Goal: Task Accomplishment & Management: Manage account settings

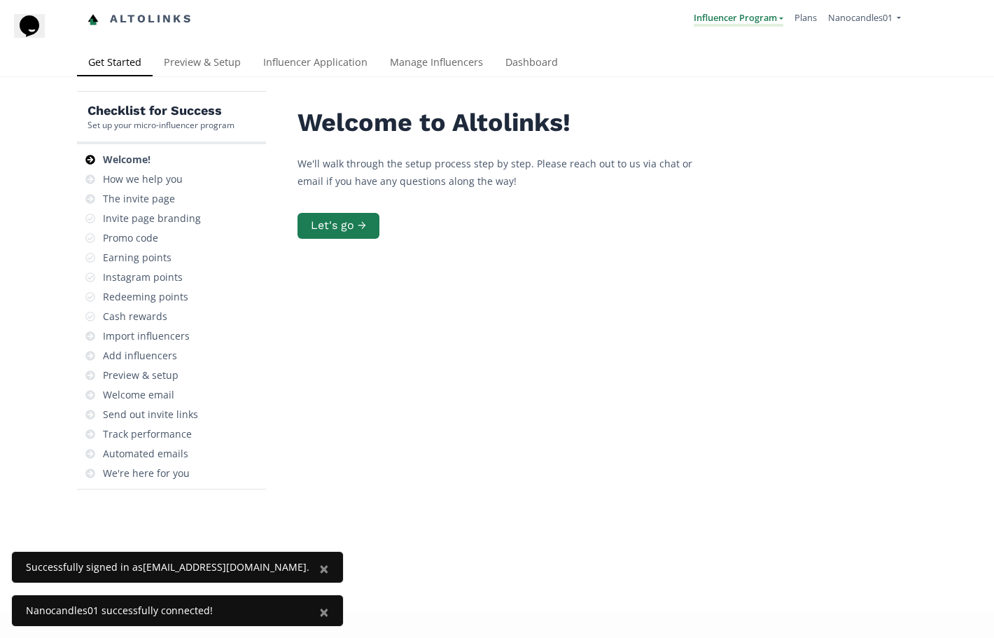
click at [772, 16] on link "Influencer Program" at bounding box center [739, 18] width 90 height 15
click at [740, 63] on link "Influencer Program" at bounding box center [721, 54] width 124 height 27
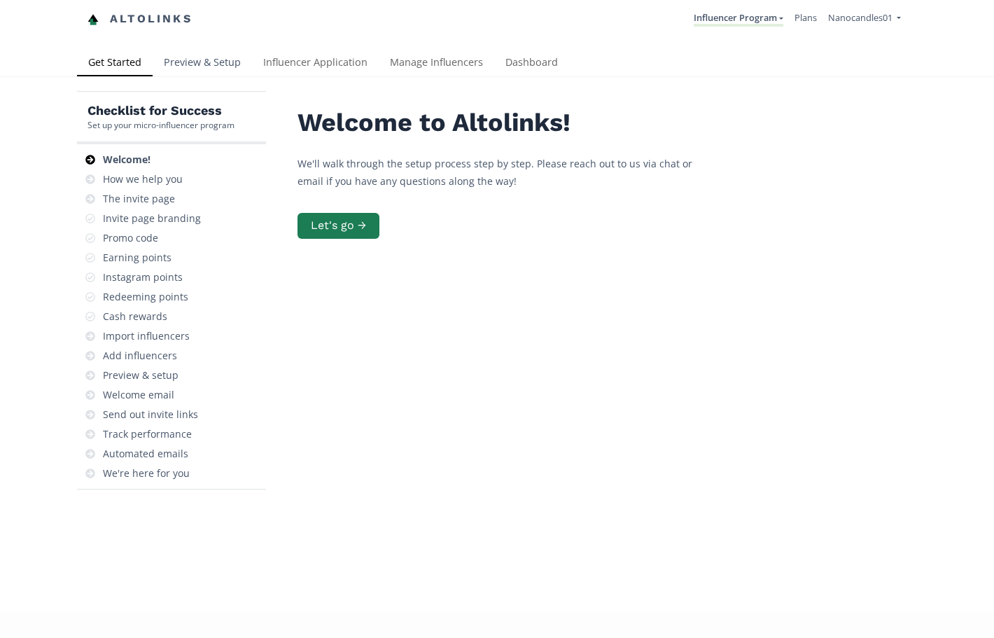
click at [216, 71] on link "Preview & Setup" at bounding box center [202, 64] width 99 height 28
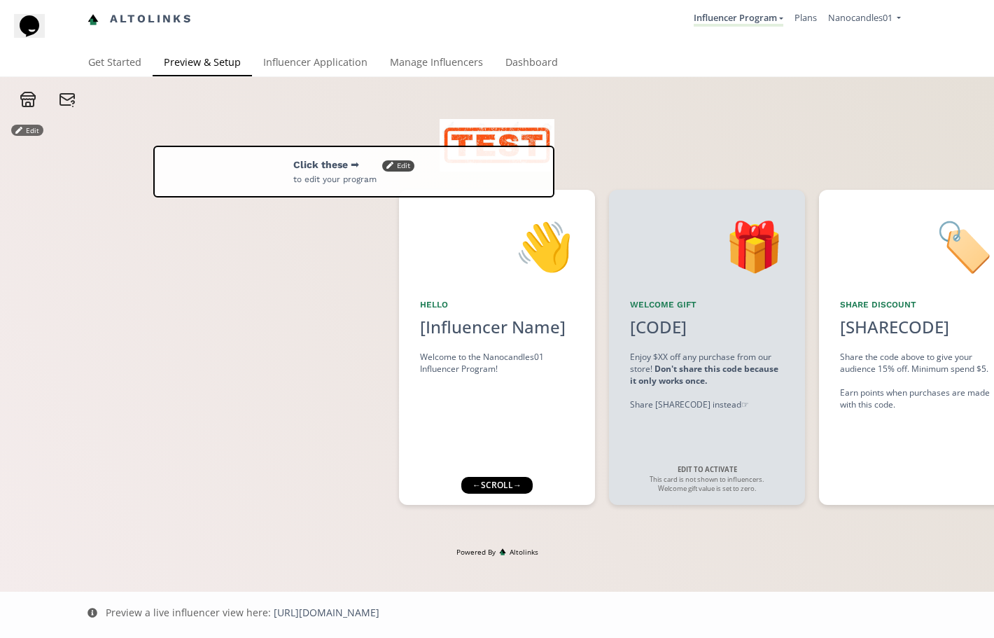
click at [36, 31] on icon "Chat widget" at bounding box center [30, 25] width 20 height 21
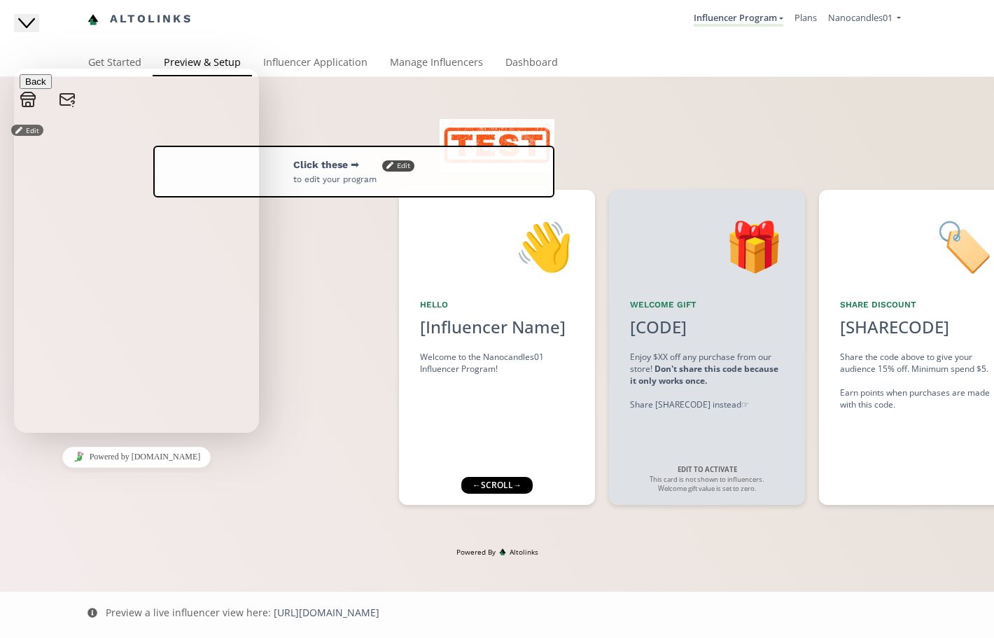
click at [298, 288] on div at bounding box center [199, 347] width 399 height 315
click at [103, 53] on link "Get Started" at bounding box center [115, 64] width 76 height 28
click at [160, 23] on link "Altolinks" at bounding box center [140, 19] width 105 height 23
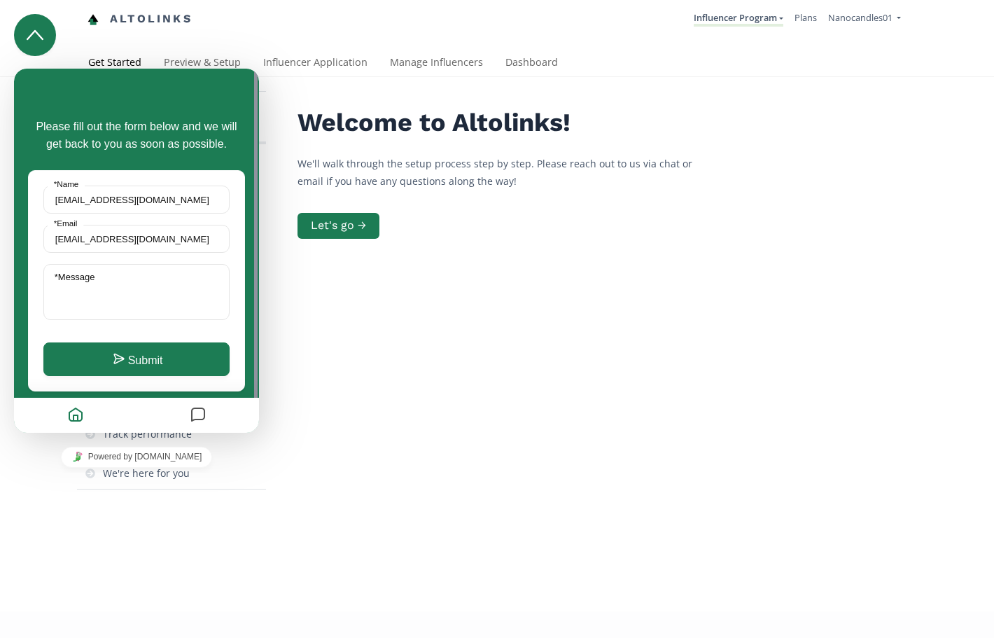
click at [27, 29] on icon "Close Chat This icon closes the chat window." at bounding box center [35, 35] width 17 height 17
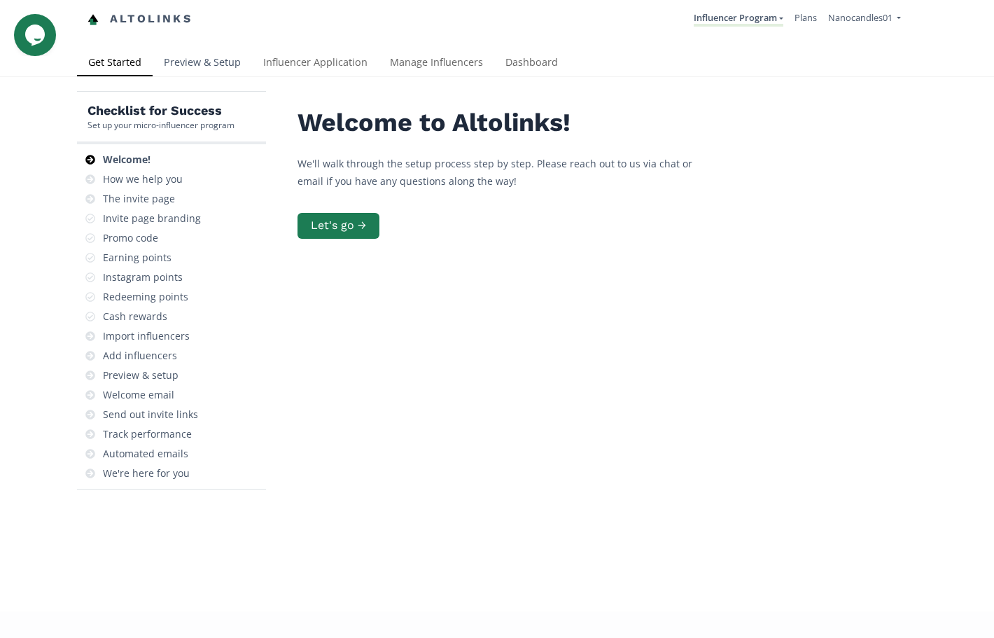
click at [216, 56] on link "Preview & Setup" at bounding box center [202, 64] width 99 height 28
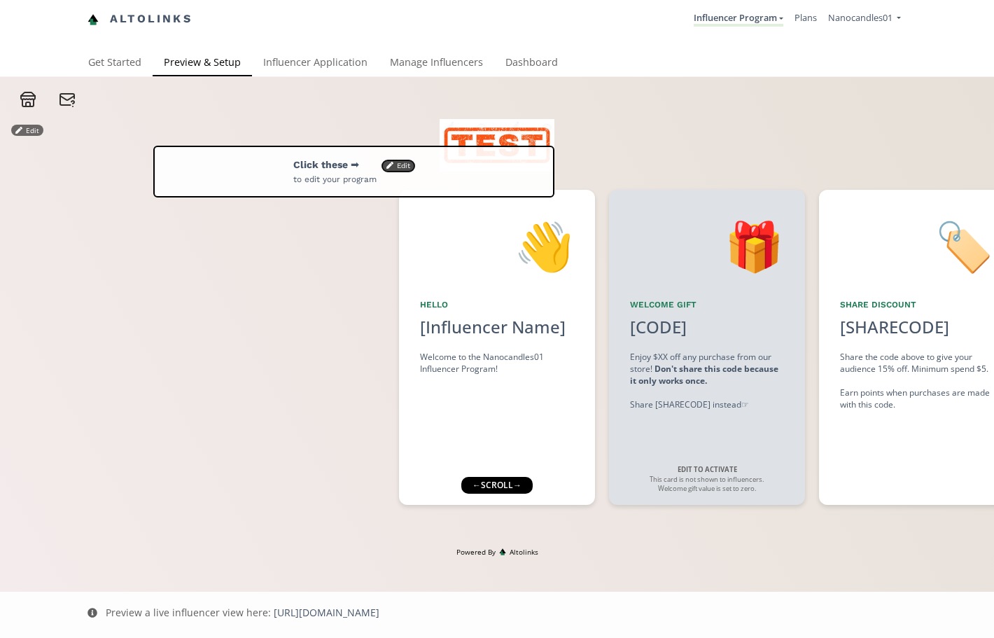
click at [405, 167] on button "Edit" at bounding box center [398, 165] width 32 height 11
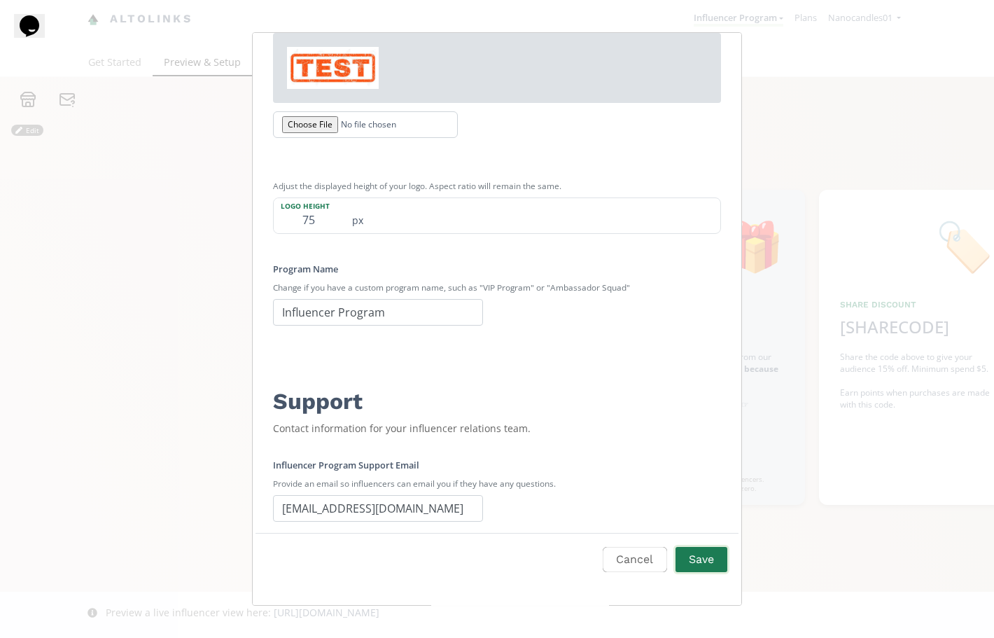
scroll to position [499, 0]
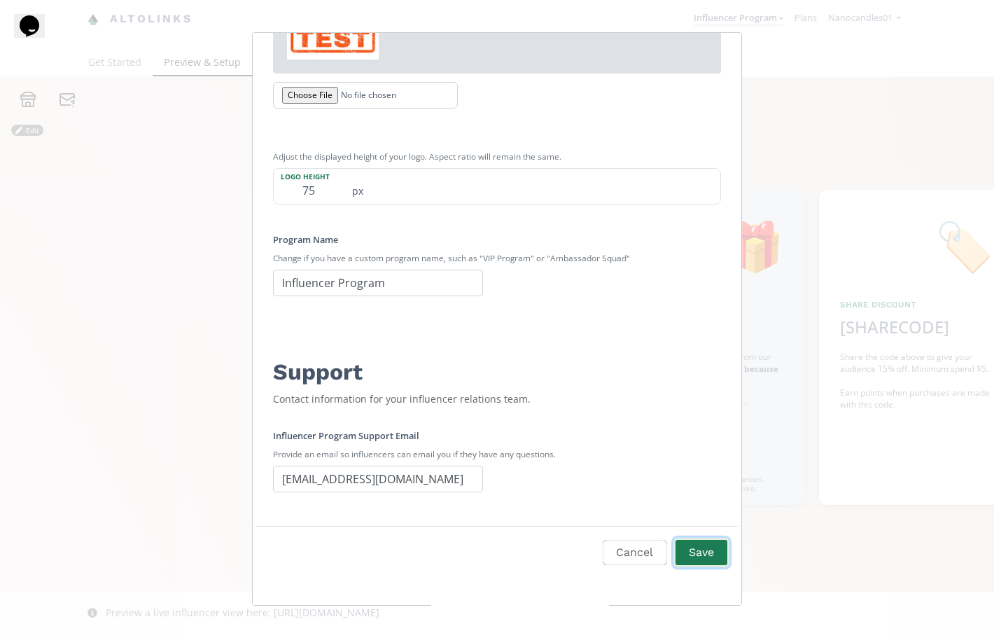
click at [704, 548] on button "Save" at bounding box center [702, 553] width 56 height 30
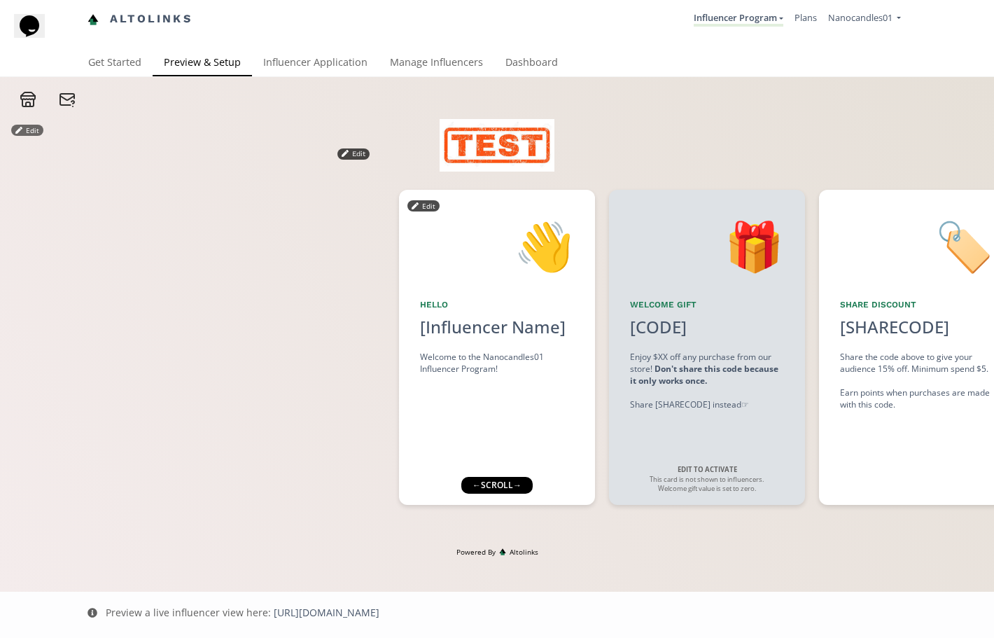
click at [427, 199] on div "Edit" at bounding box center [424, 205] width 32 height 14
click at [429, 207] on button "Edit" at bounding box center [424, 205] width 32 height 11
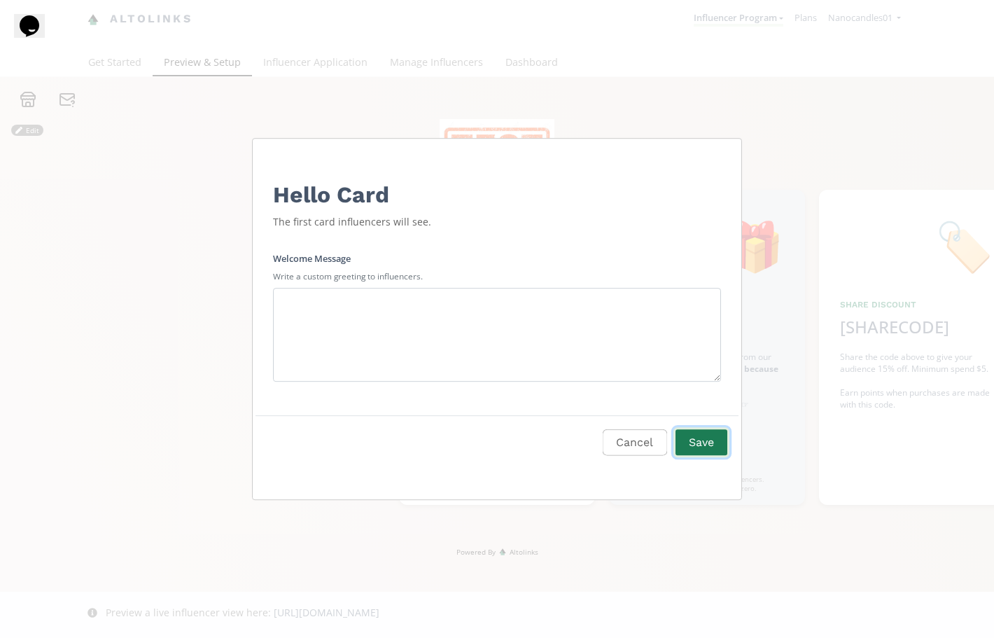
click at [701, 444] on button "Save" at bounding box center [702, 443] width 56 height 30
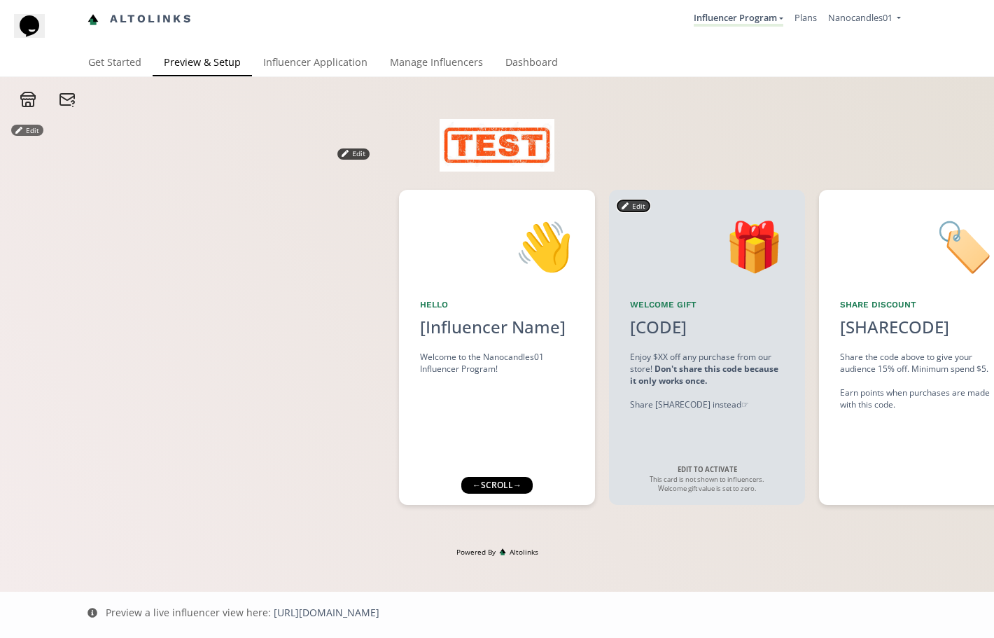
click at [630, 205] on button "Edit" at bounding box center [634, 205] width 32 height 11
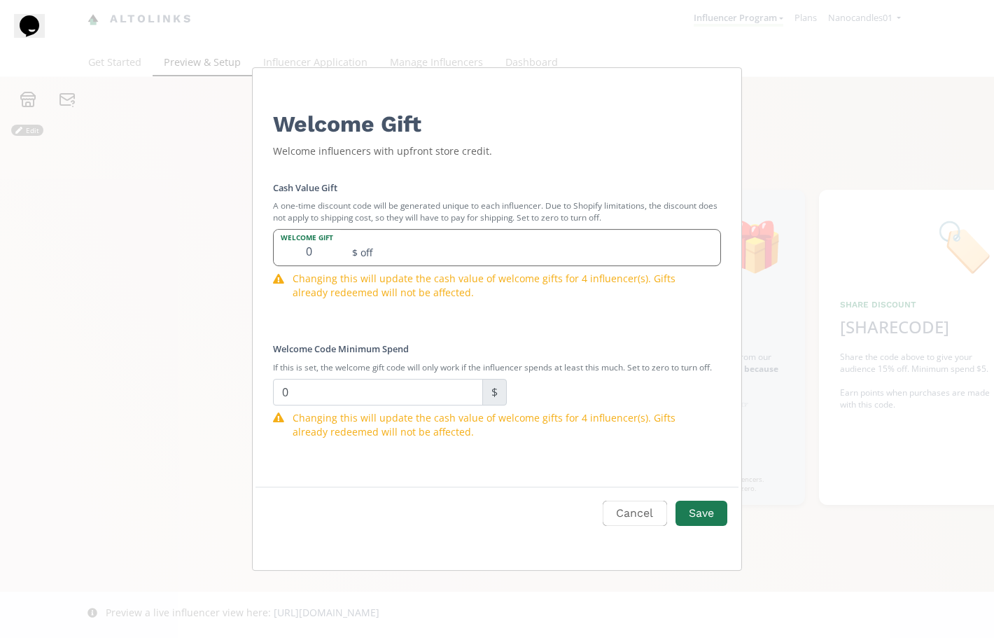
drag, startPoint x: 317, startPoint y: 249, endPoint x: 302, endPoint y: 249, distance: 15.4
click at [302, 249] on input "0" at bounding box center [309, 248] width 70 height 36
type input "5"
click at [494, 330] on div "Cash Value Gift A one-time discount code will be generated unique to each influ…" at bounding box center [497, 314] width 482 height 300
click at [448, 389] on input "0" at bounding box center [378, 392] width 210 height 27
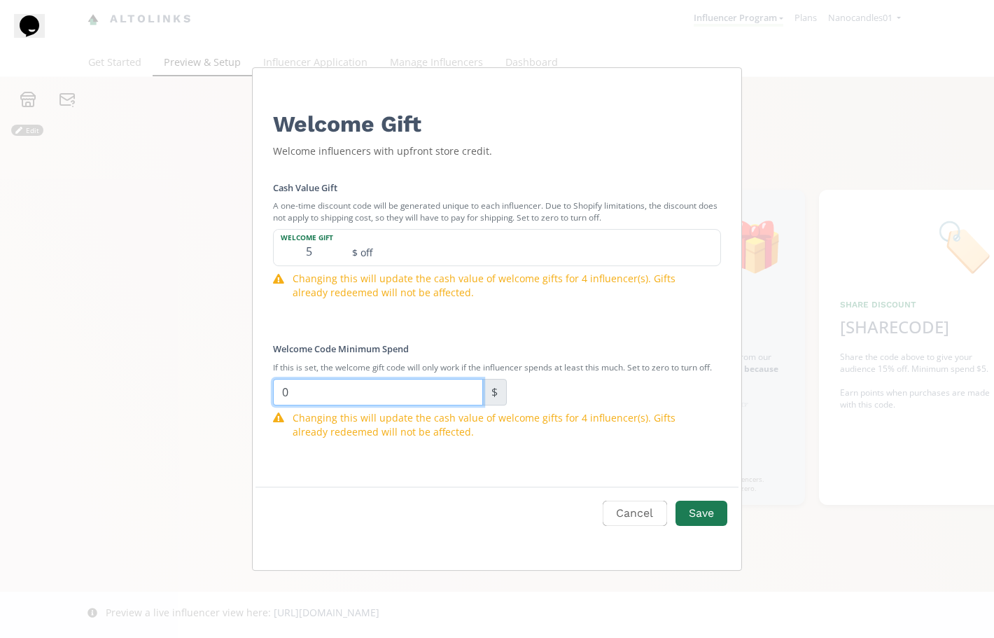
drag, startPoint x: 448, startPoint y: 389, endPoint x: 268, endPoint y: 389, distance: 180.0
click at [268, 389] on div "Cash Value Gift A one-time discount code will be generated unique to each influ…" at bounding box center [497, 314] width 482 height 300
type input "100"
click at [710, 516] on button "Save" at bounding box center [702, 514] width 56 height 30
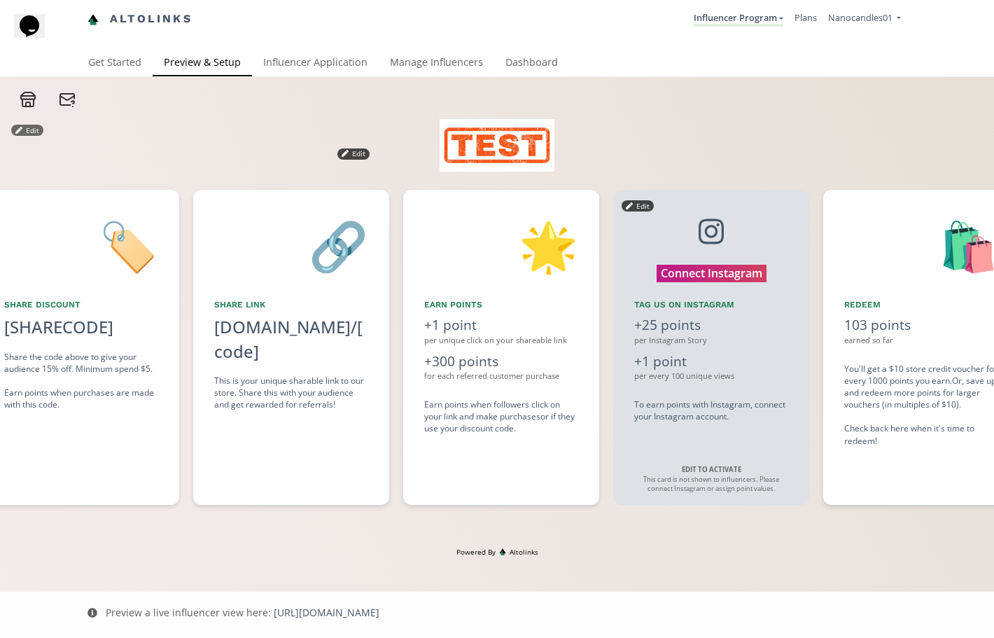
scroll to position [0, 840]
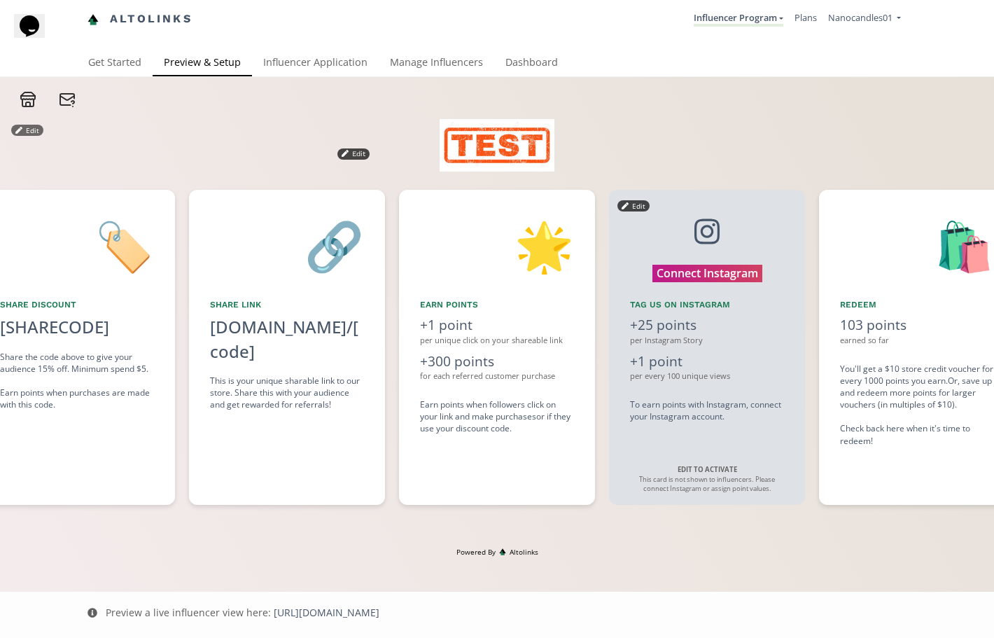
click at [692, 338] on div "per Instagram Story" at bounding box center [707, 340] width 154 height 11
click at [633, 200] on button "Edit" at bounding box center [634, 205] width 32 height 11
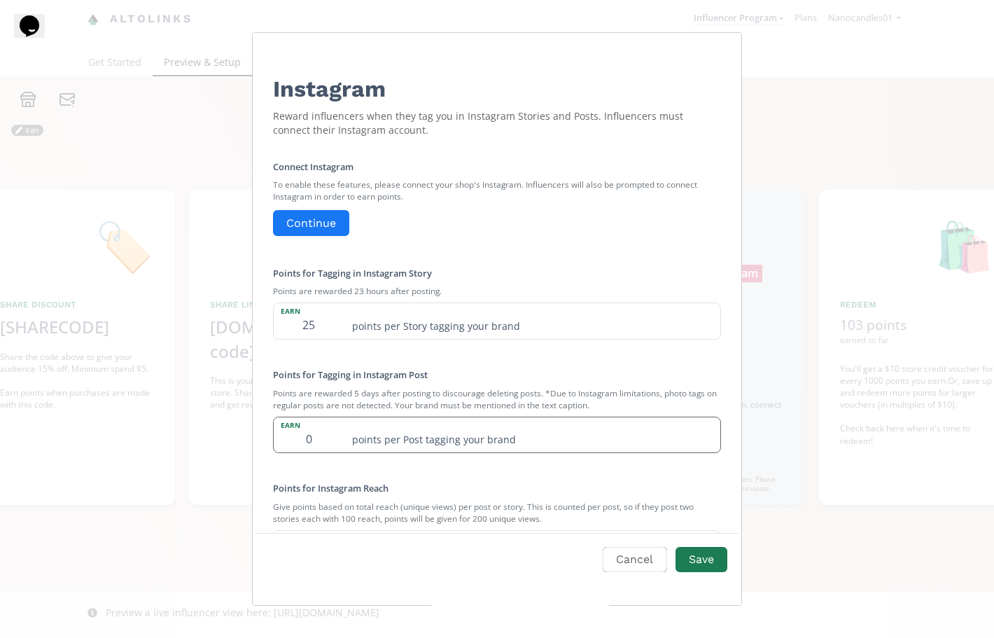
scroll to position [76, 0]
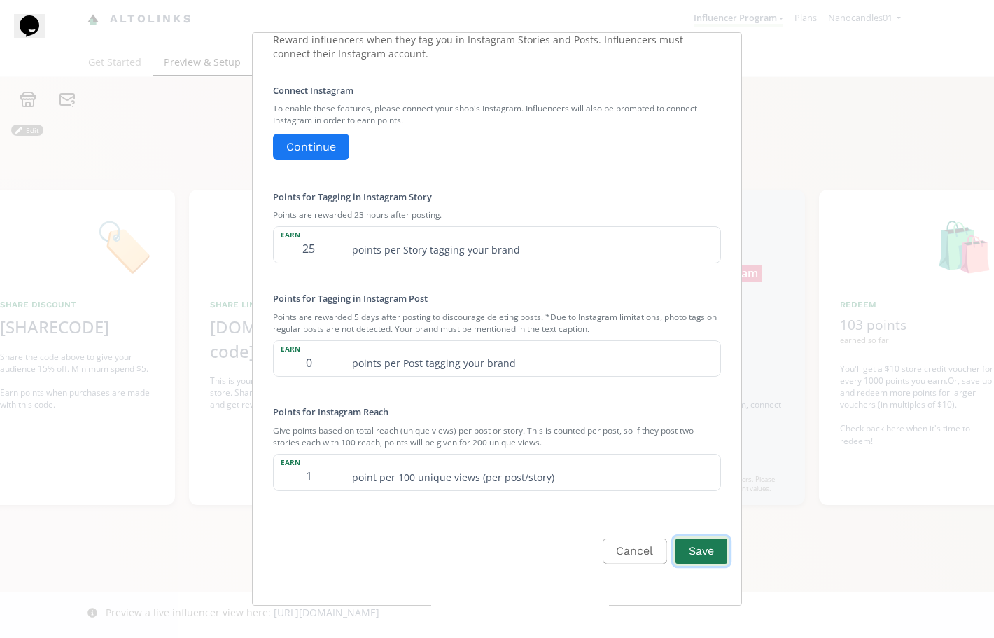
click at [683, 551] on button "Save" at bounding box center [702, 551] width 56 height 30
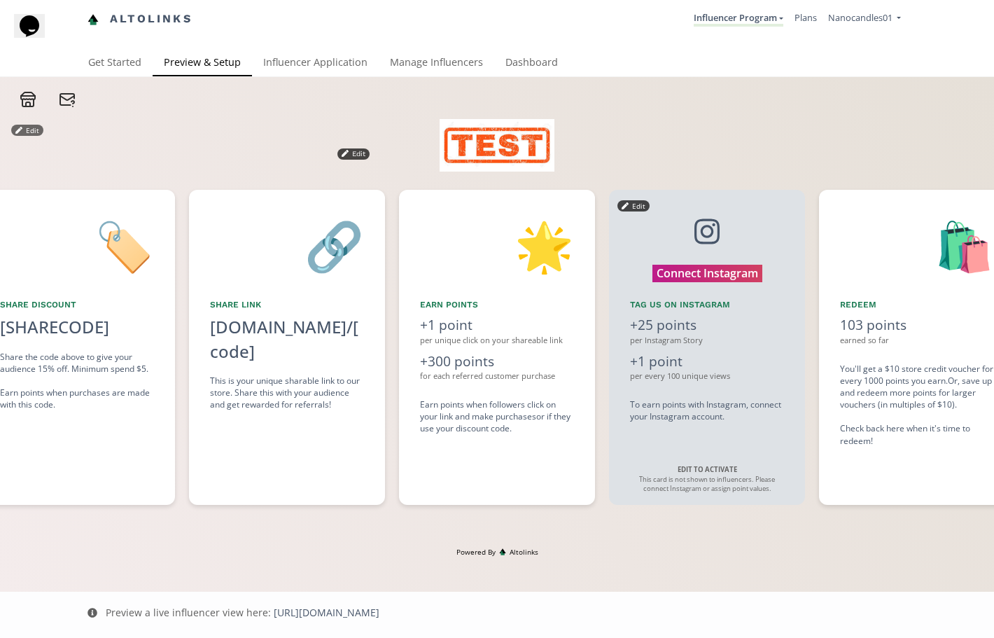
click at [723, 335] on div "per Instagram Story" at bounding box center [707, 340] width 154 height 11
click at [627, 200] on button "Edit" at bounding box center [634, 205] width 32 height 11
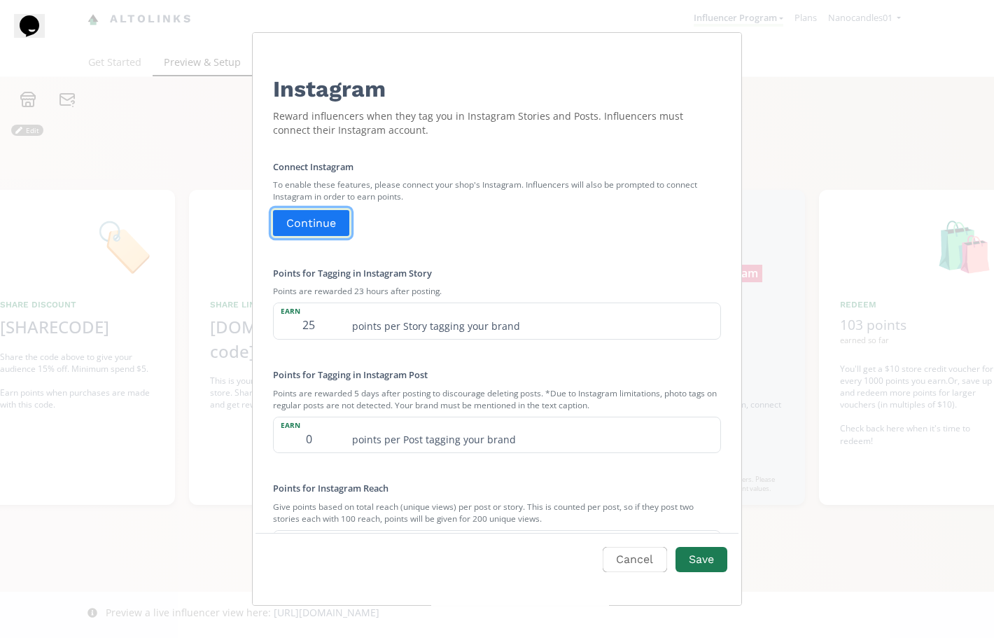
click at [317, 225] on button "Continue" at bounding box center [311, 223] width 81 height 30
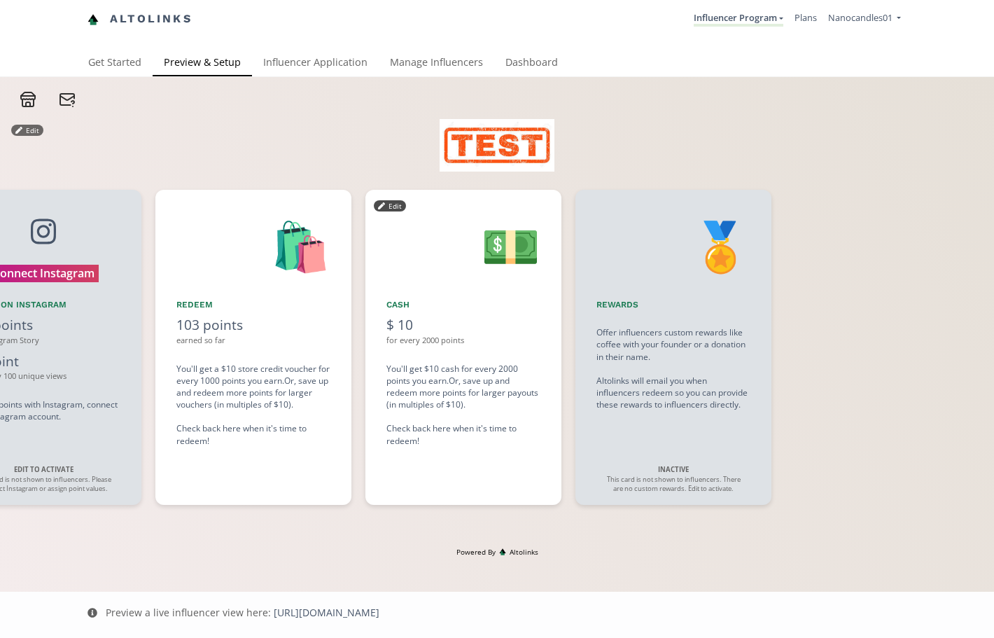
scroll to position [0, 1471]
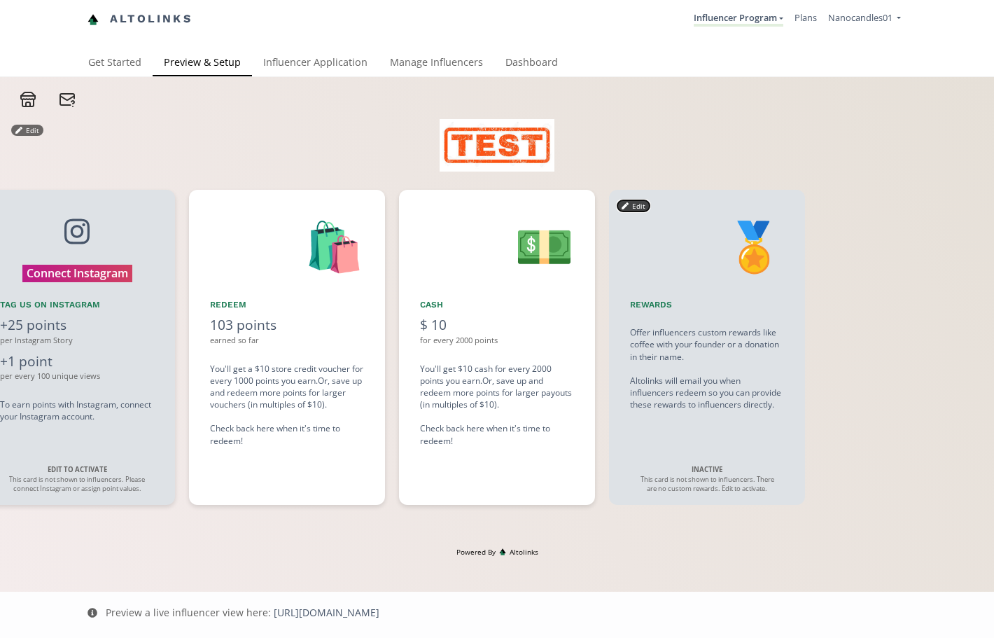
click at [636, 204] on button "Edit" at bounding box center [634, 205] width 32 height 11
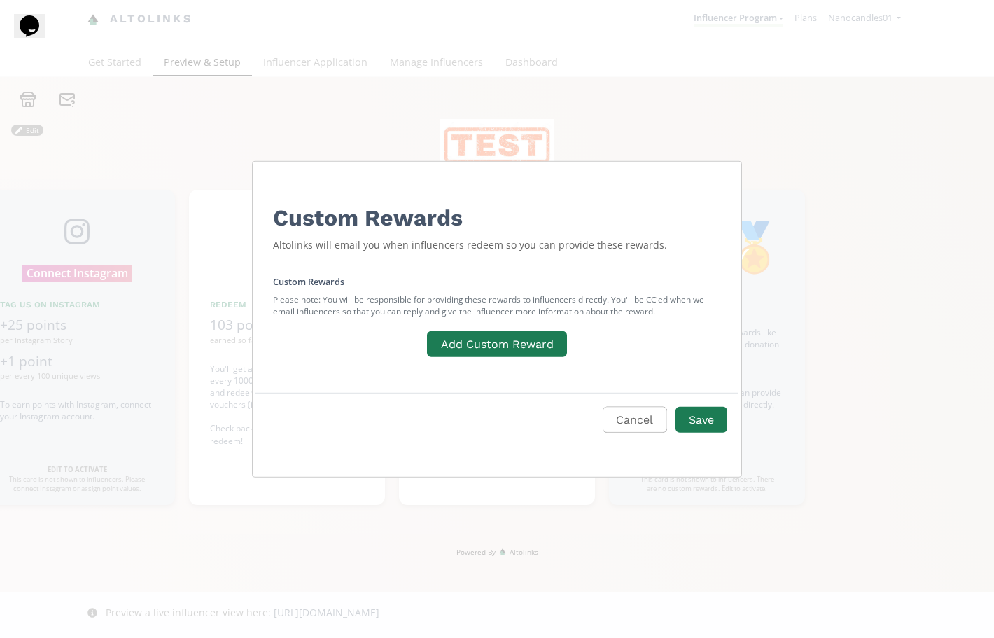
scroll to position [0, 0]
click at [538, 341] on button "Add Custom Reward" at bounding box center [497, 346] width 144 height 30
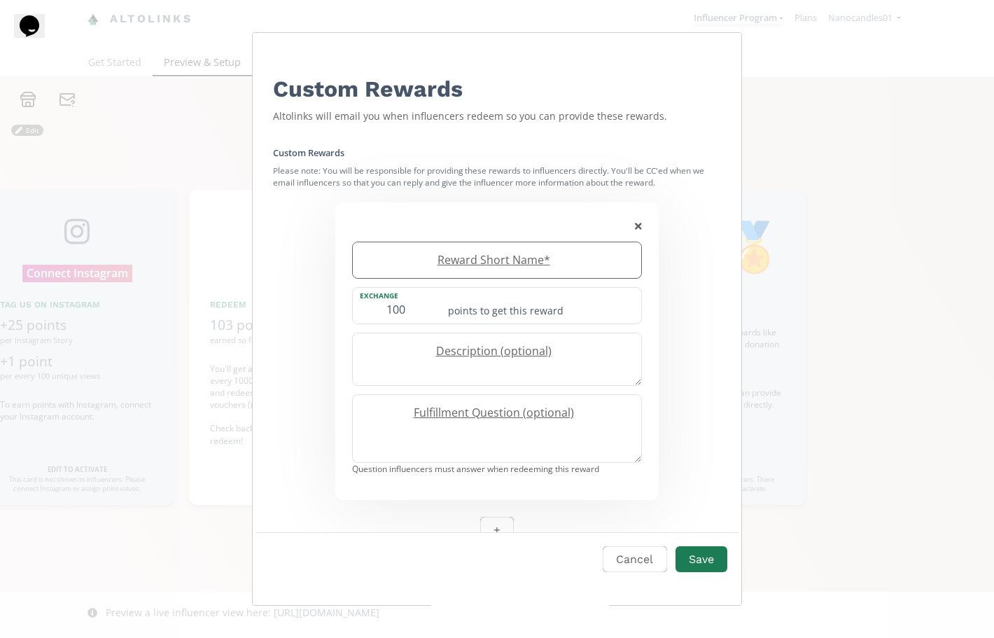
click at [557, 257] on label "Reward Short Name *" at bounding box center [490, 260] width 275 height 16
type input "test"
click at [496, 367] on textarea "Edit Program" at bounding box center [497, 359] width 289 height 52
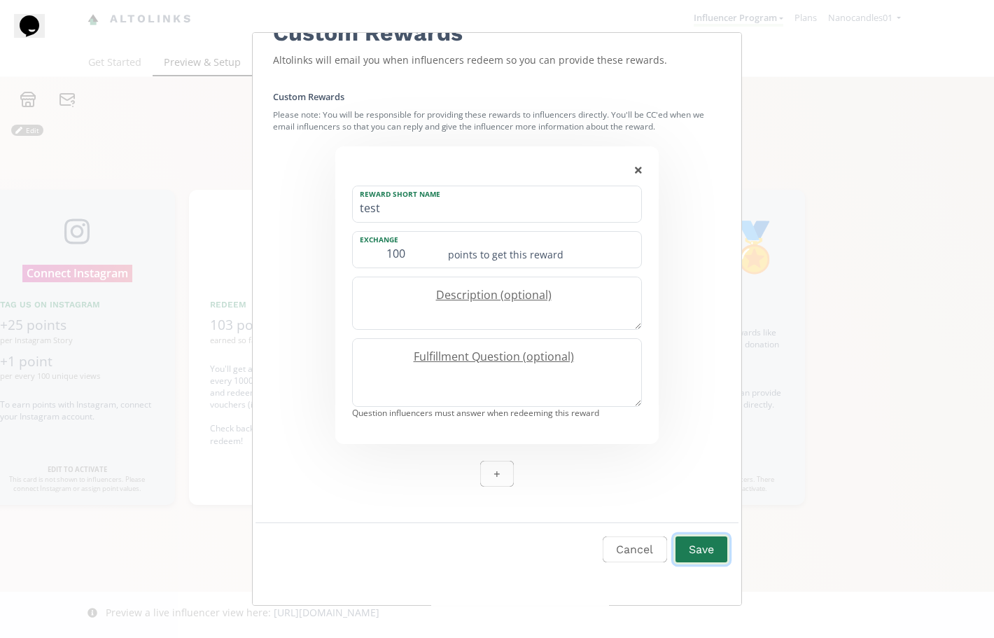
click at [694, 545] on button "Save" at bounding box center [702, 549] width 56 height 30
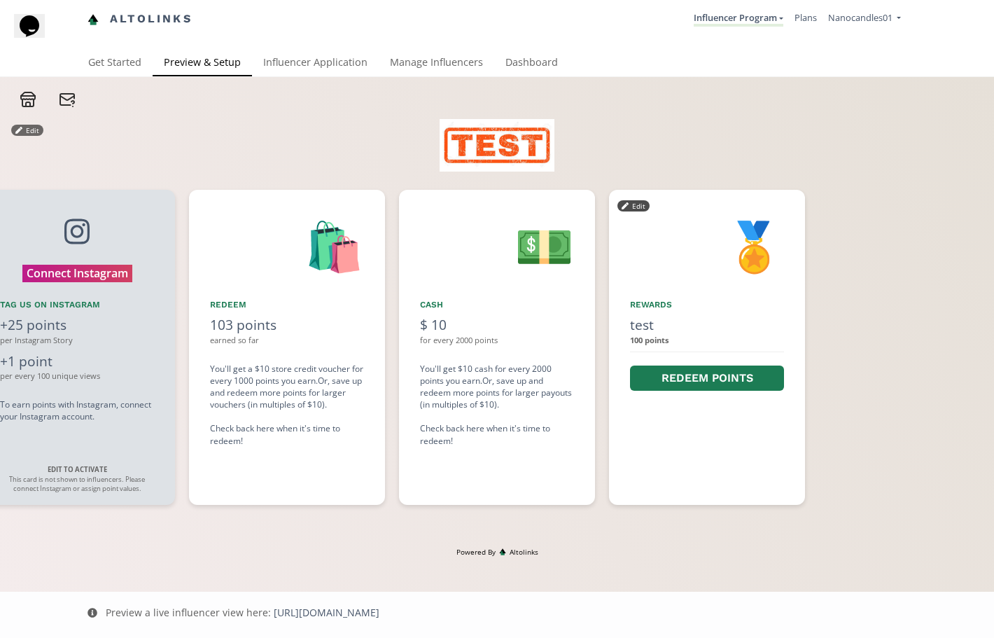
click at [24, 102] on icon at bounding box center [28, 99] width 17 height 17
click at [347, 64] on link "Influencer Application" at bounding box center [315, 64] width 127 height 28
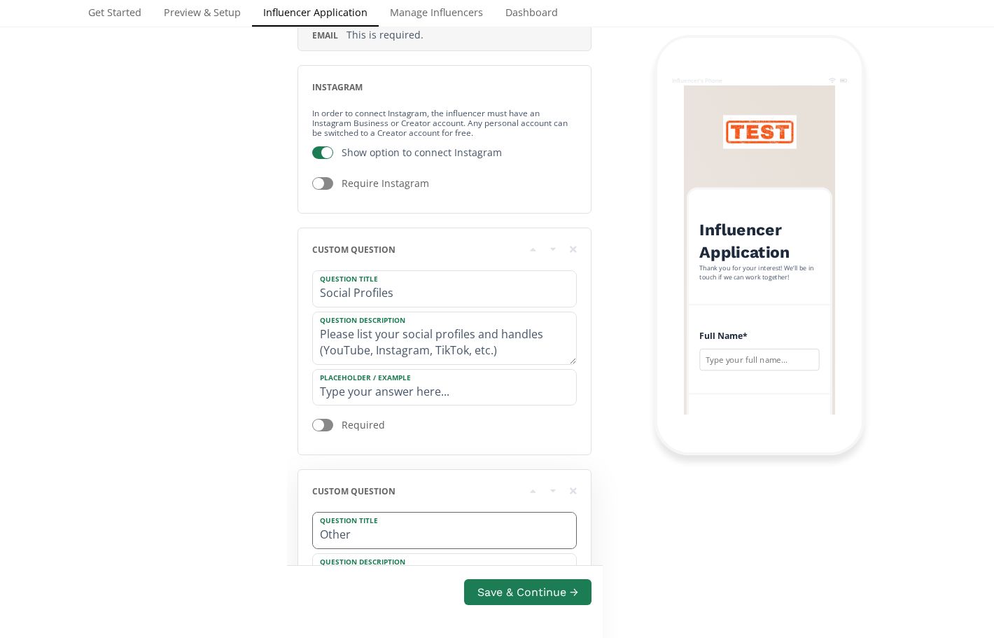
scroll to position [476, 0]
click at [529, 594] on button "Save & Continue →" at bounding box center [528, 592] width 132 height 30
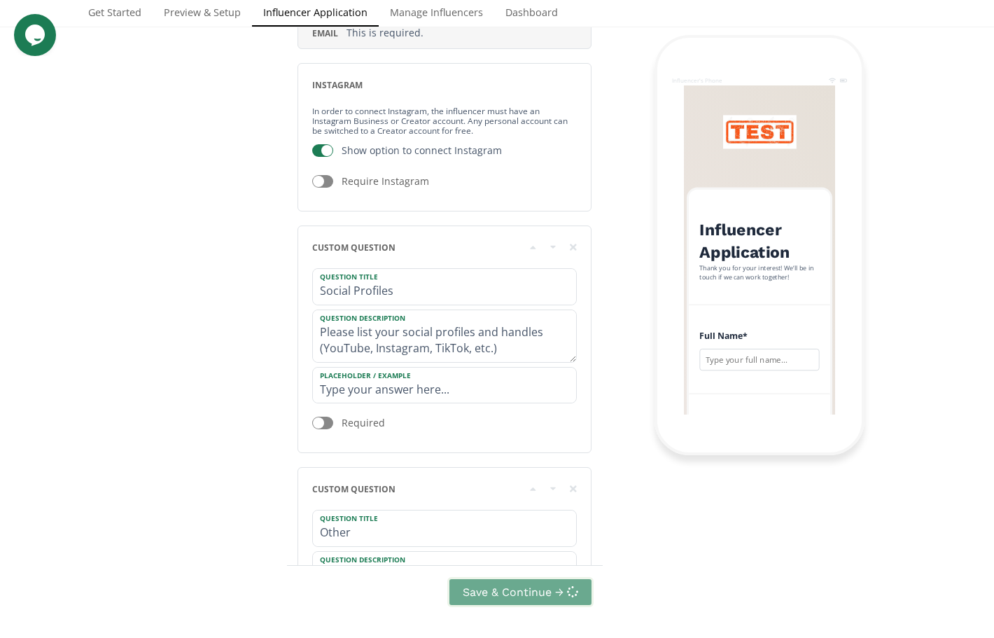
scroll to position [0, 0]
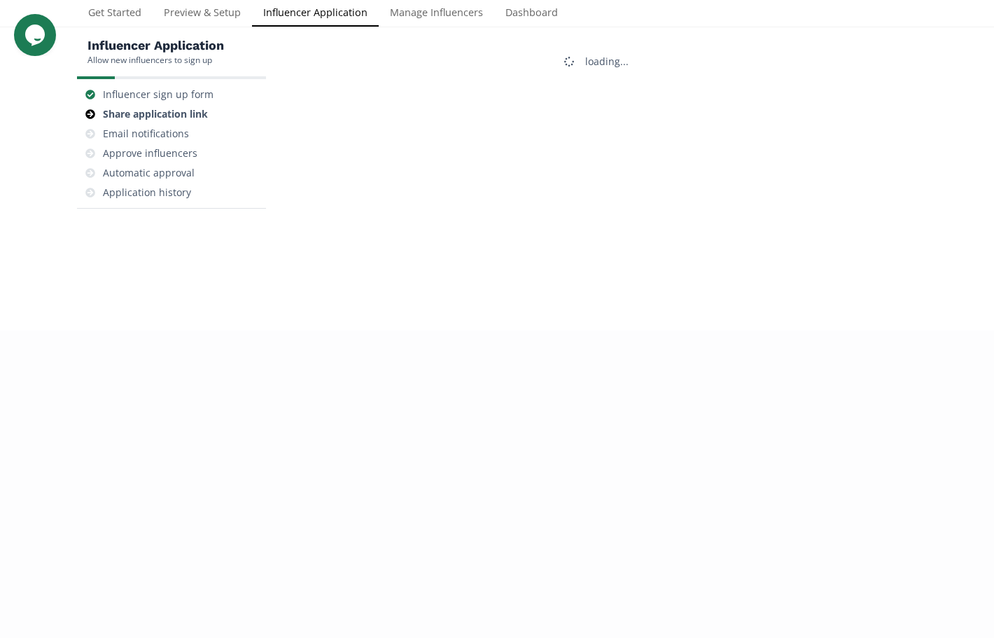
scroll to position [56, 0]
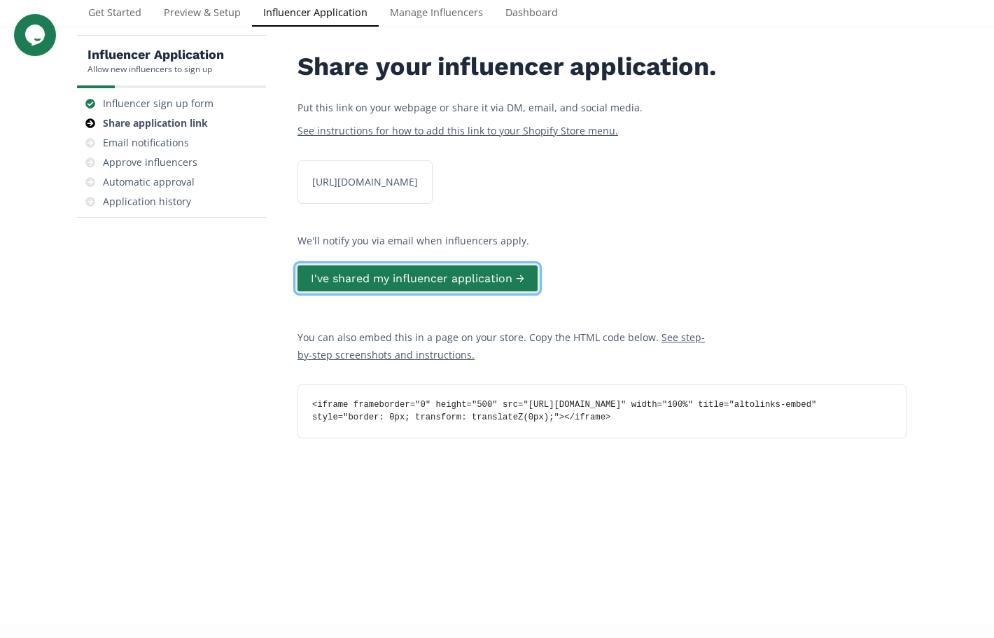
click at [489, 293] on button "I've shared my influencer application →" at bounding box center [418, 278] width 244 height 30
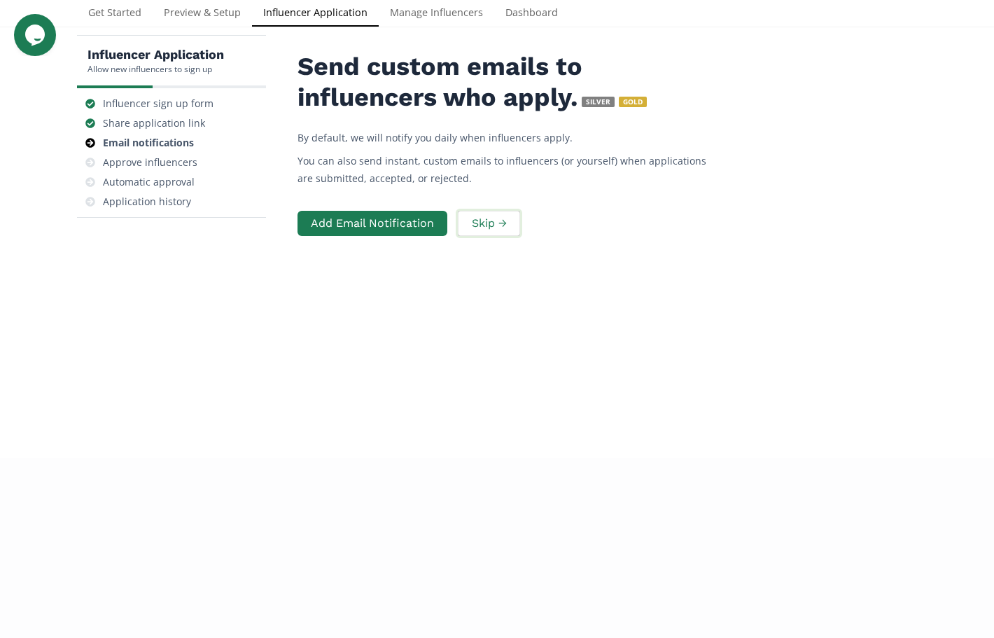
click at [485, 223] on button "Skip →" at bounding box center [489, 224] width 66 height 30
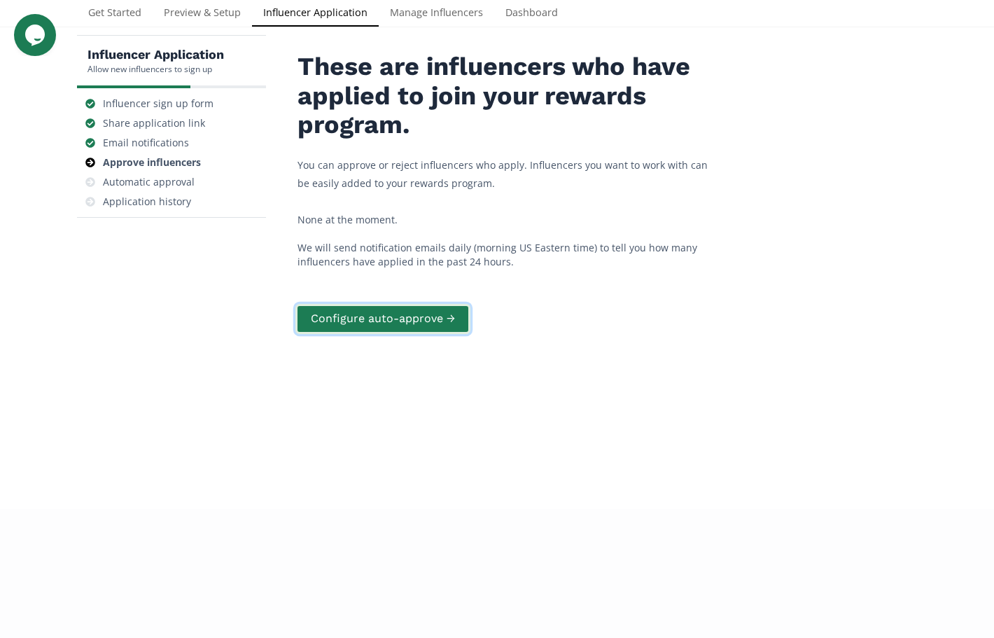
click at [438, 323] on button "Configure auto-approve →" at bounding box center [383, 319] width 175 height 30
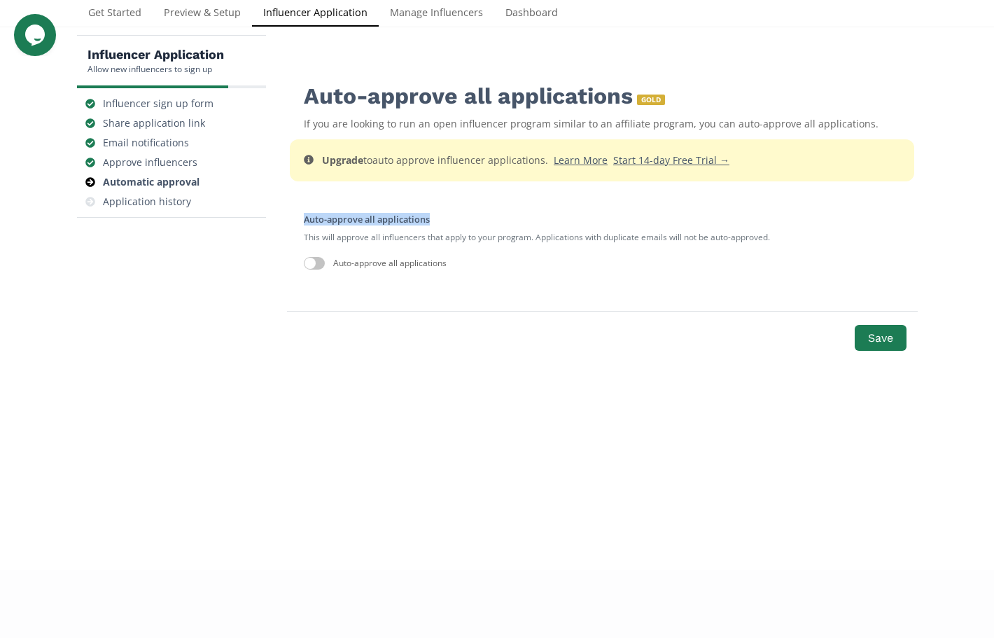
drag, startPoint x: 299, startPoint y: 215, endPoint x: 489, endPoint y: 216, distance: 189.8
click at [489, 216] on div "Auto-approve all applications This will approve all influencers that apply to y…" at bounding box center [602, 241] width 630 height 93
click at [885, 335] on button "Save" at bounding box center [881, 338] width 56 height 30
click at [798, 272] on div "Auto-approve all applications" at bounding box center [602, 263] width 597 height 29
click at [871, 335] on button "Save" at bounding box center [881, 338] width 56 height 30
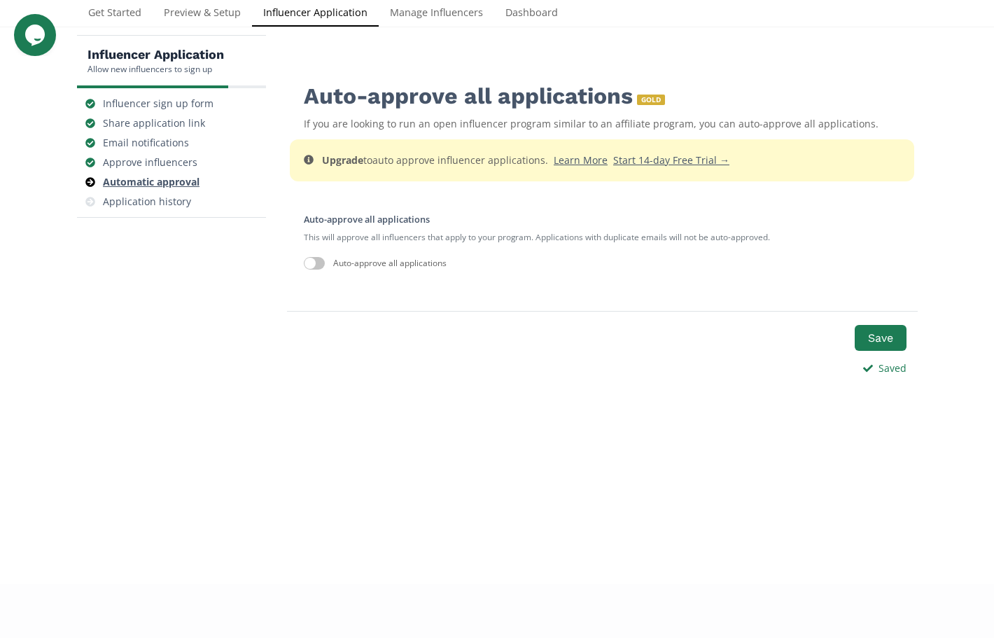
click at [148, 185] on div "Automatic approval" at bounding box center [151, 182] width 97 height 14
click at [320, 264] on div at bounding box center [314, 263] width 21 height 13
click at [315, 260] on div at bounding box center [310, 263] width 11 height 11
click at [884, 338] on button "Save" at bounding box center [881, 338] width 56 height 30
click at [111, 212] on div "Influencer sign up form Share application link Email notifications Approve infl…" at bounding box center [171, 153] width 189 height 130
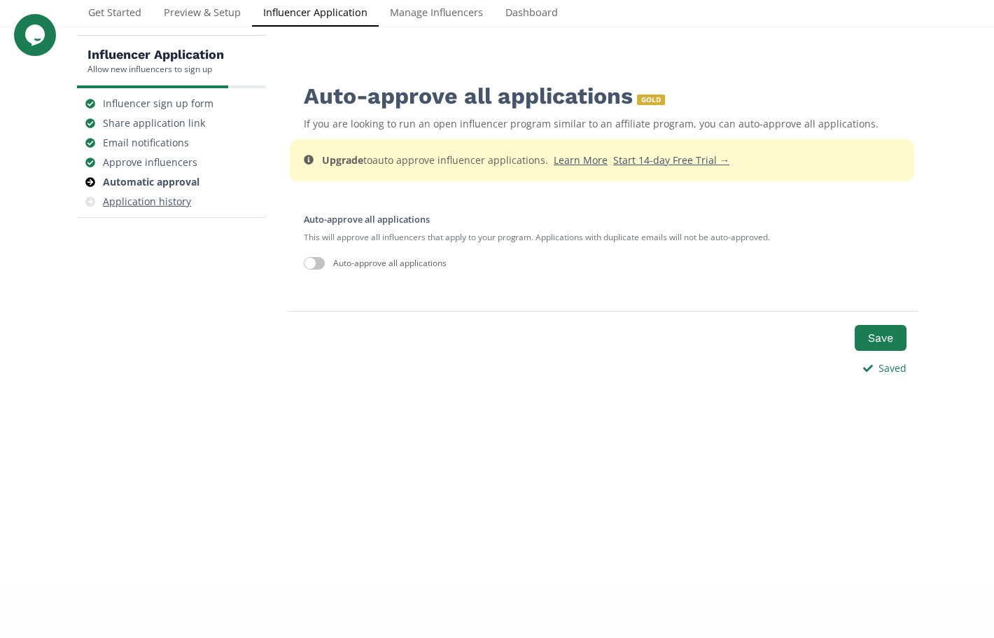
click at [135, 205] on div "Application history" at bounding box center [147, 202] width 88 height 14
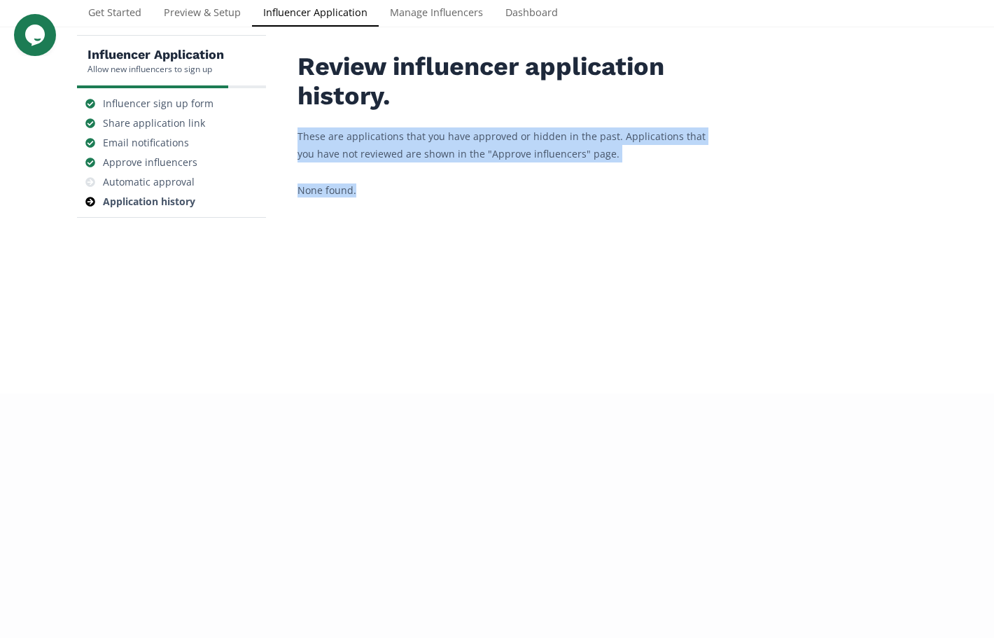
drag, startPoint x: 293, startPoint y: 141, endPoint x: 630, endPoint y: 187, distance: 339.3
click at [630, 187] on div "Review influencer application history. These are applications that you have app…" at bounding box center [602, 162] width 630 height 254
click at [627, 193] on div "None found." at bounding box center [508, 190] width 420 height 14
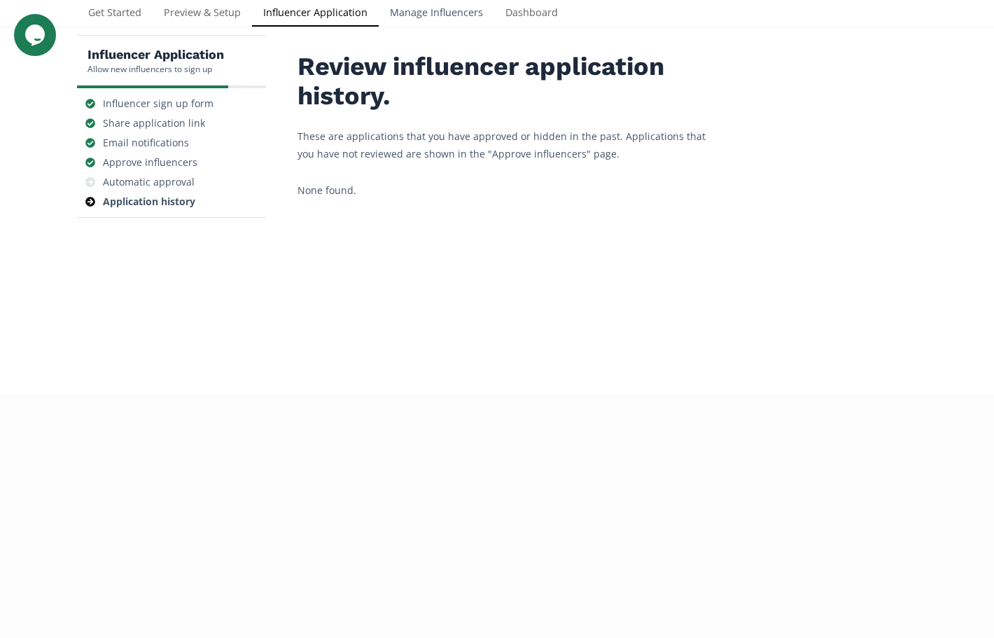
click at [462, 11] on link "Manage Influencers" at bounding box center [437, 14] width 116 height 28
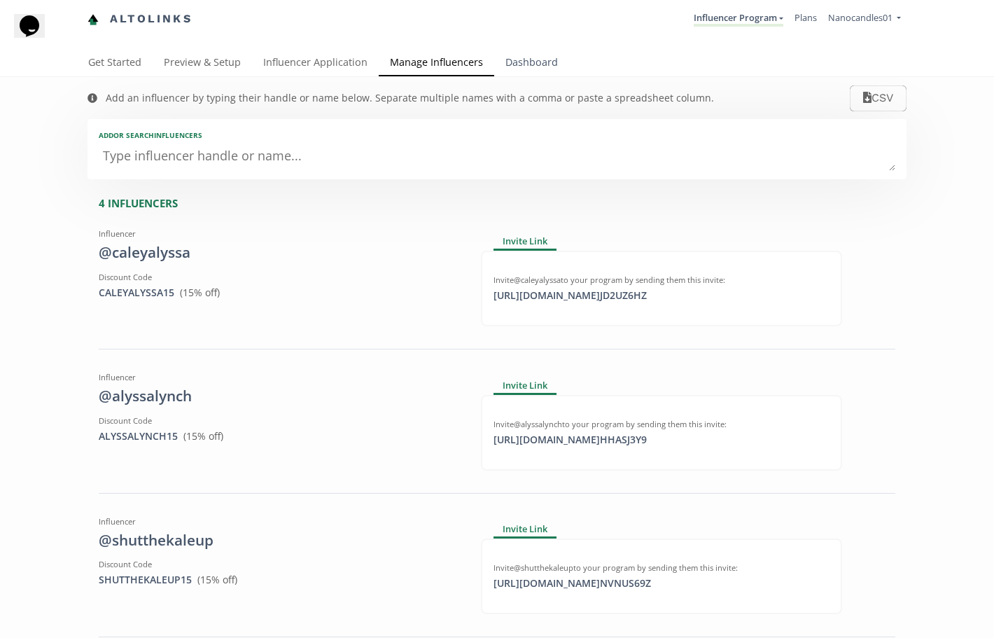
click at [540, 63] on link "Dashboard" at bounding box center [531, 64] width 75 height 28
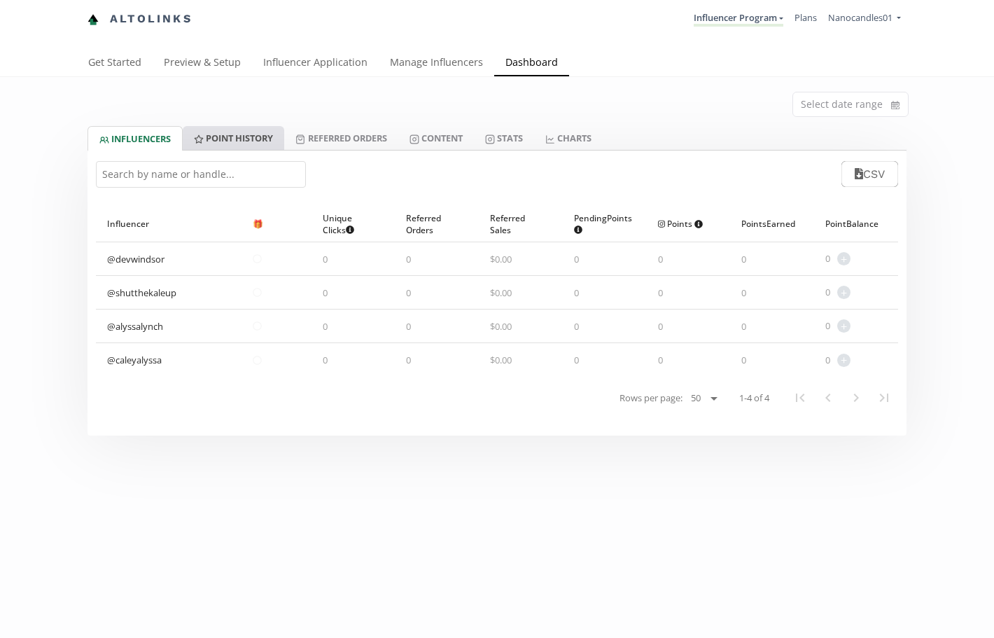
click at [238, 135] on link "Point HISTORY" at bounding box center [234, 138] width 102 height 24
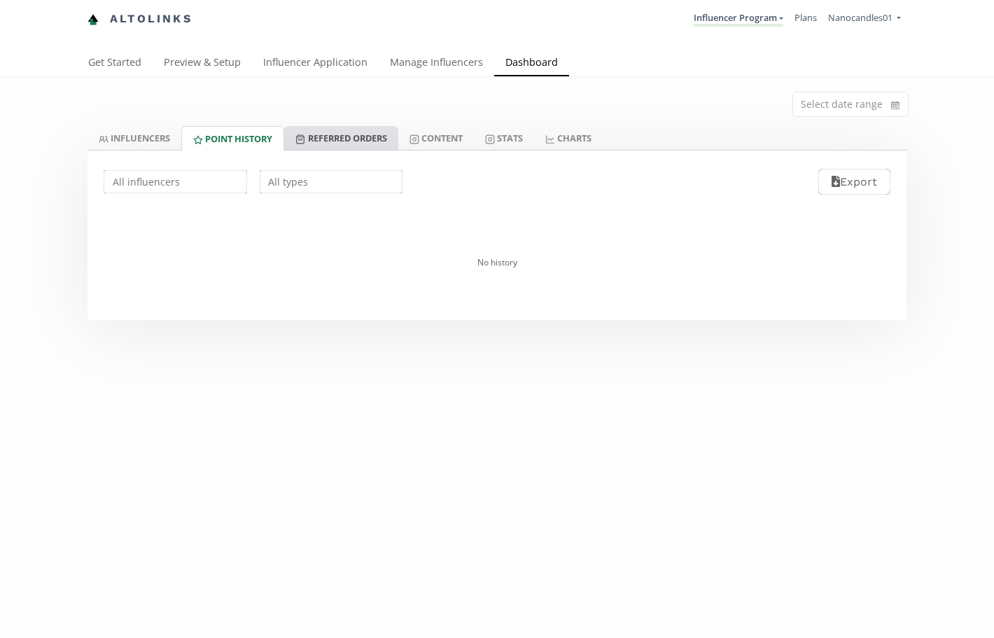
click at [346, 136] on link "Referred Orders" at bounding box center [340, 138] width 113 height 24
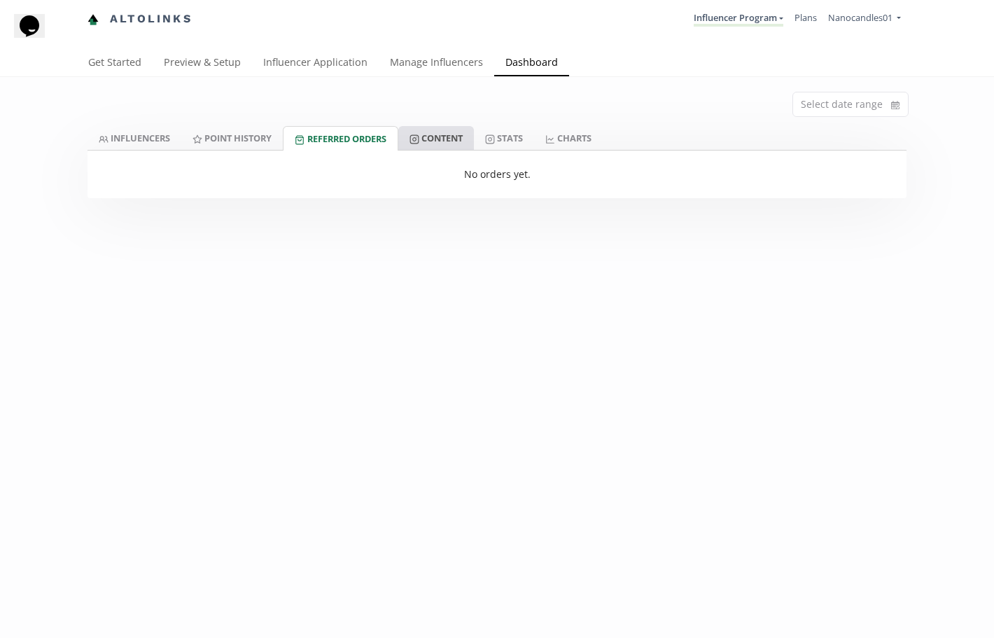
click at [453, 136] on link "Content" at bounding box center [436, 138] width 76 height 24
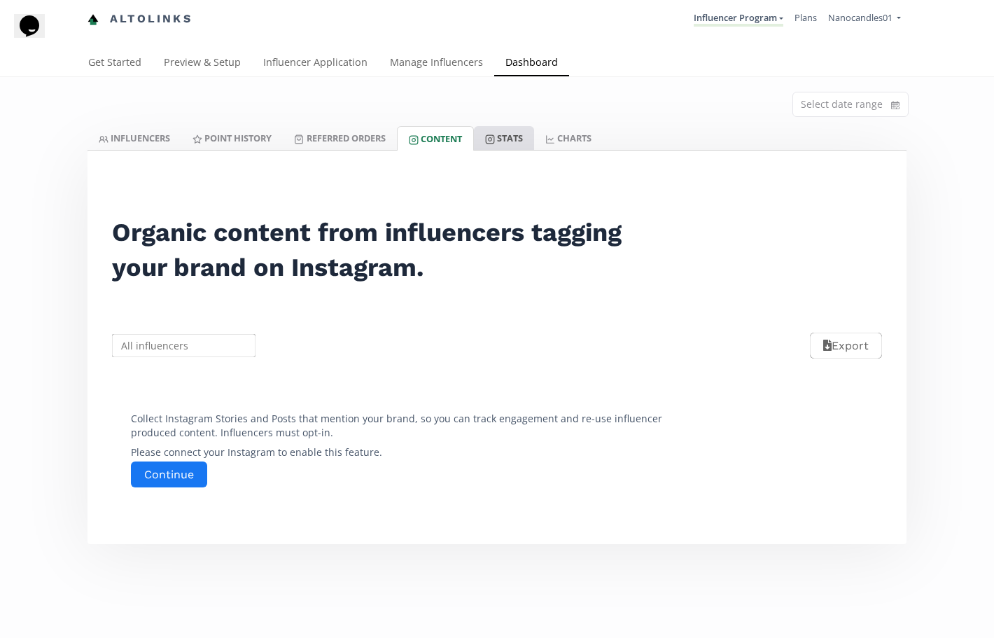
click at [534, 133] on link "Stats" at bounding box center [504, 138] width 60 height 24
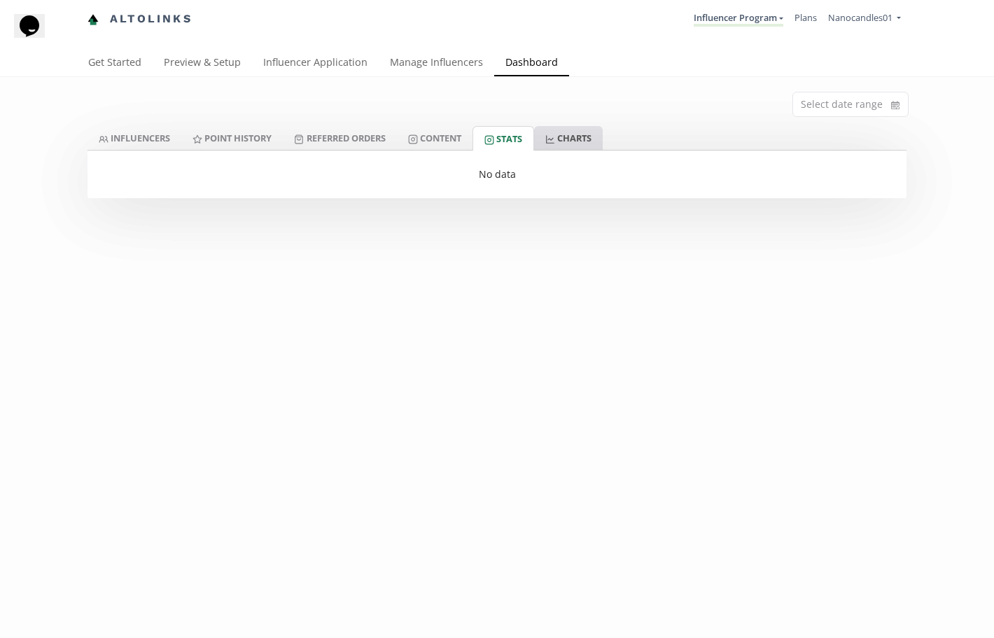
click at [571, 133] on link "CHARTS" at bounding box center [568, 138] width 69 height 24
